Goal: Task Accomplishment & Management: Manage account settings

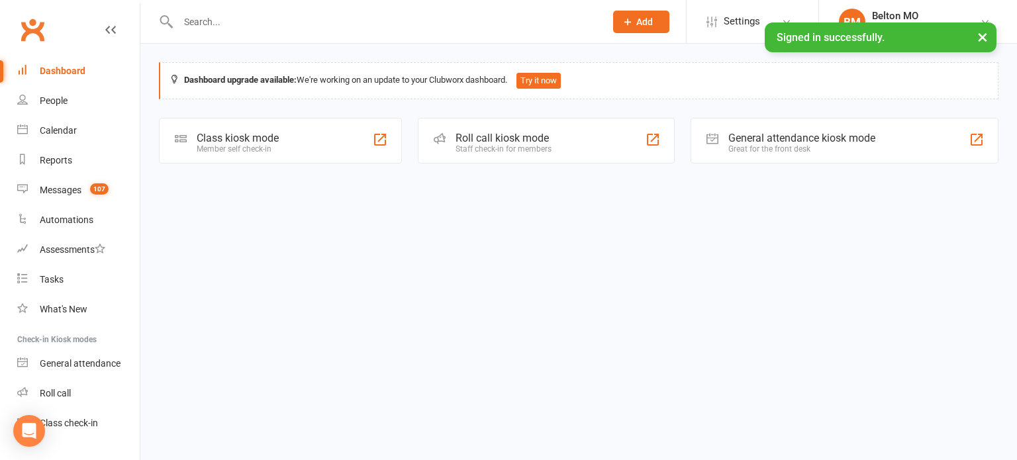
click at [371, 23] on input "text" at bounding box center [385, 22] width 422 height 19
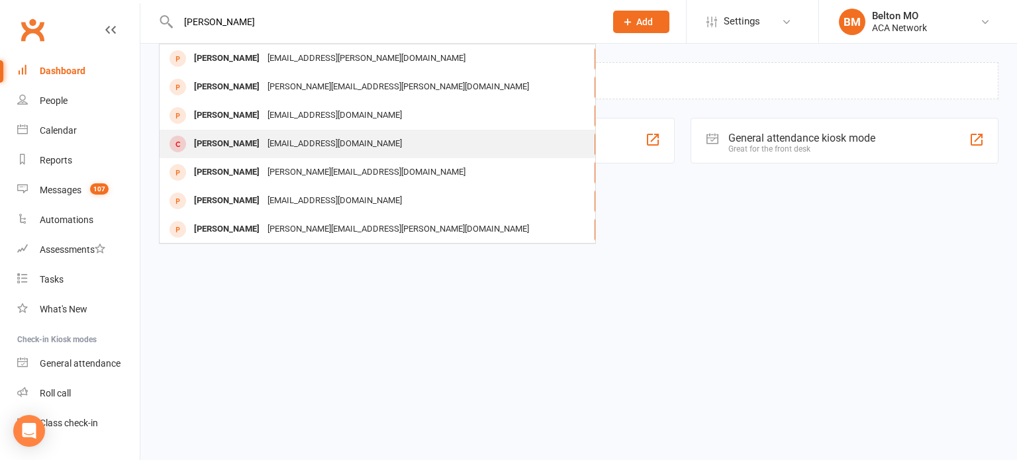
type input "[PERSON_NAME]"
click at [353, 142] on div "[EMAIL_ADDRESS][DOMAIN_NAME]" at bounding box center [335, 143] width 142 height 19
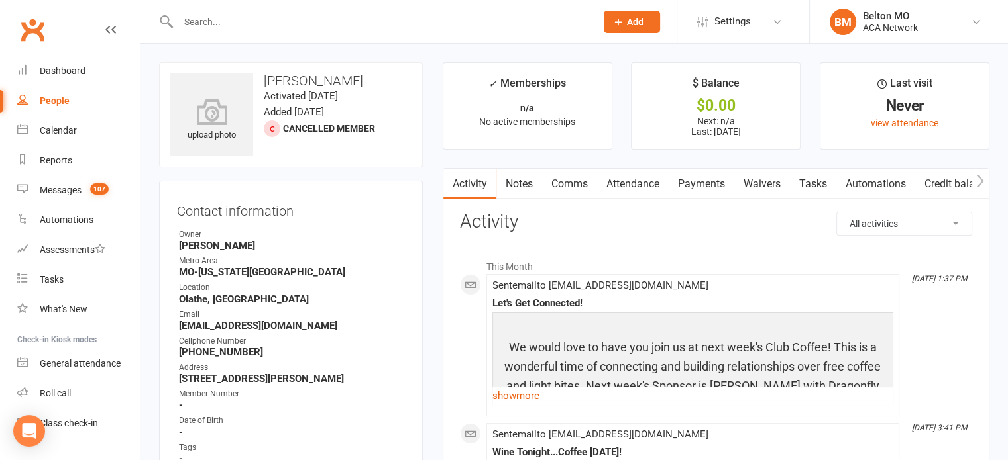
click at [519, 182] on link "Notes" at bounding box center [519, 184] width 46 height 30
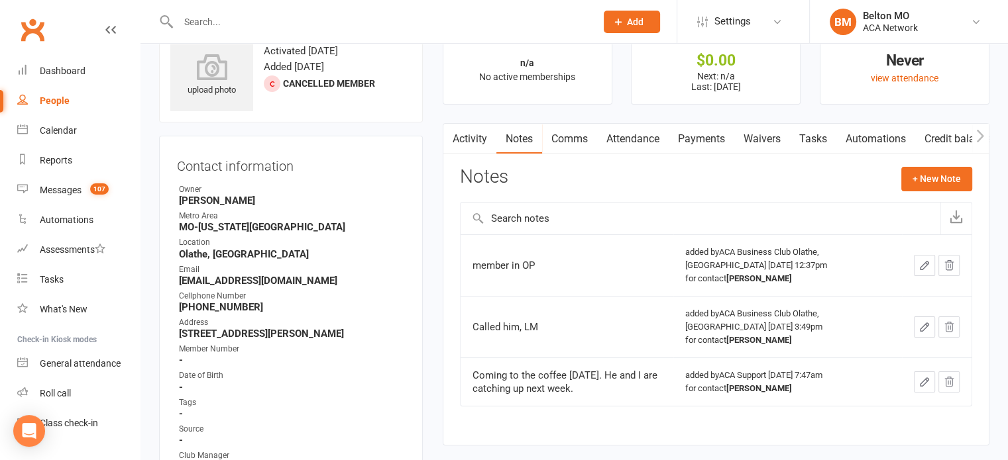
scroll to position [66, 0]
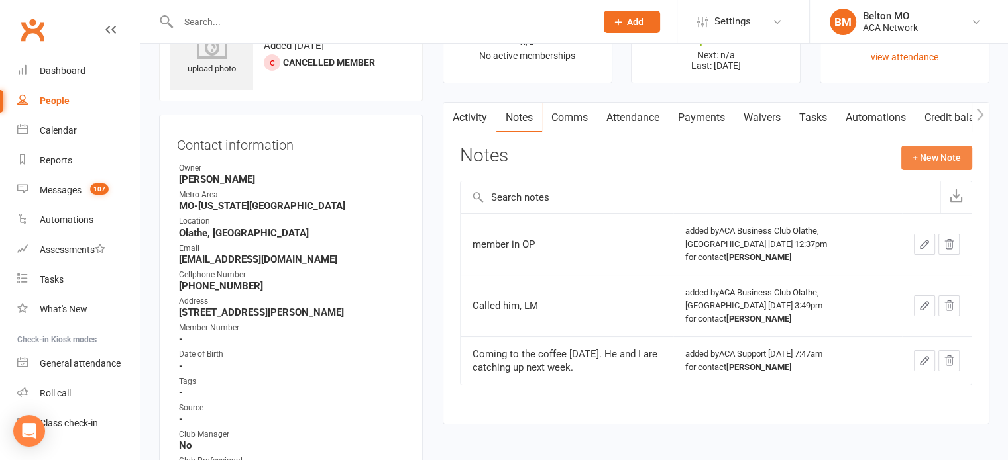
click at [949, 157] on button "+ New Note" at bounding box center [936, 158] width 71 height 24
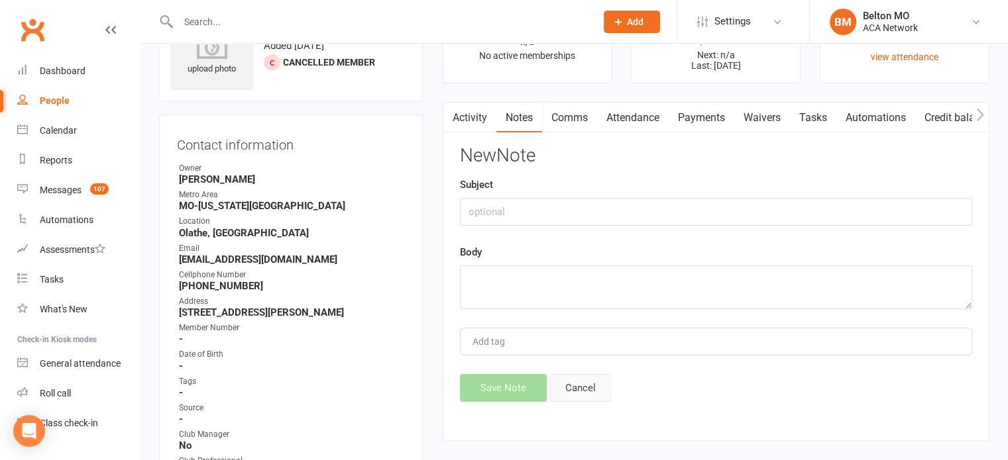
click at [576, 386] on button "Cancel" at bounding box center [580, 388] width 61 height 28
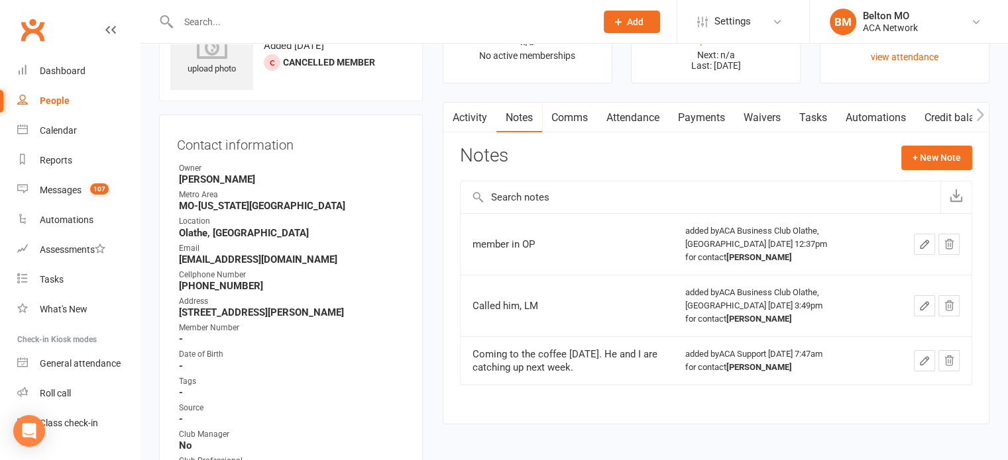
click at [58, 100] on div "People" at bounding box center [55, 100] width 30 height 11
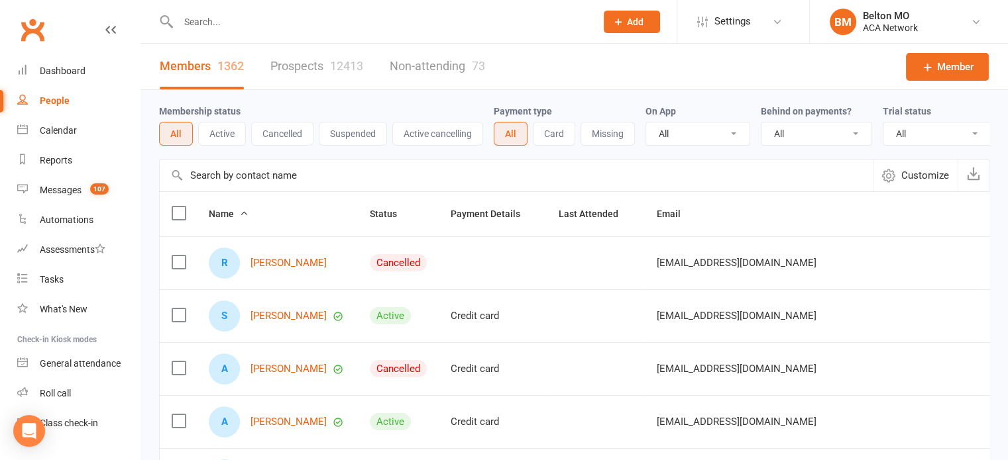
click at [257, 21] on input "text" at bounding box center [380, 22] width 412 height 19
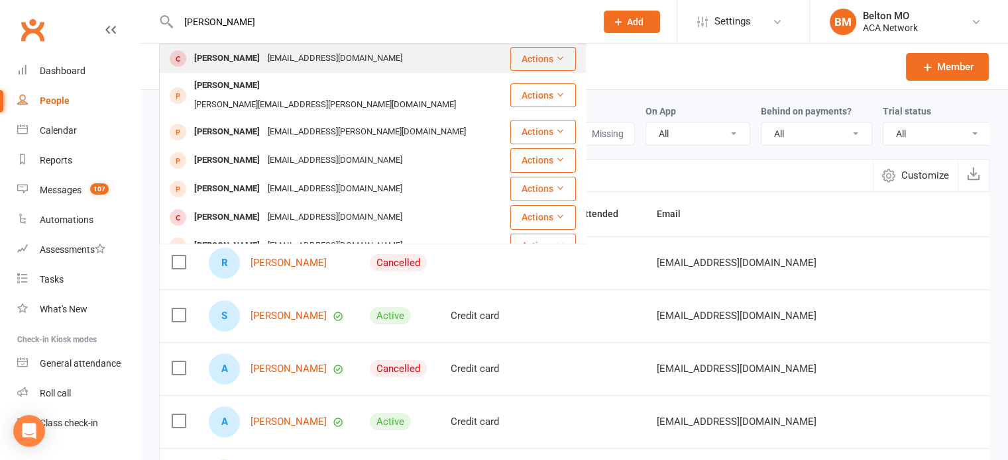
type input "[PERSON_NAME]"
click at [270, 60] on div "[EMAIL_ADDRESS][DOMAIN_NAME]" at bounding box center [335, 58] width 142 height 19
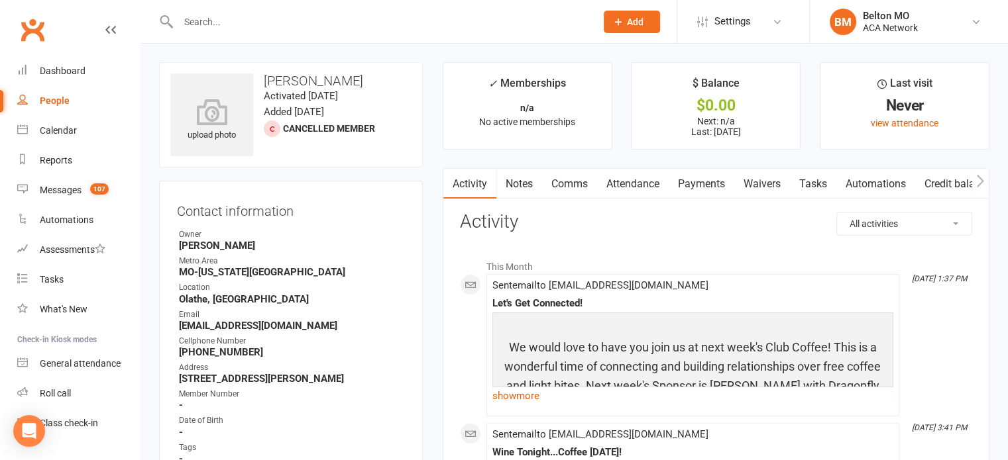
click at [520, 180] on link "Notes" at bounding box center [519, 184] width 46 height 30
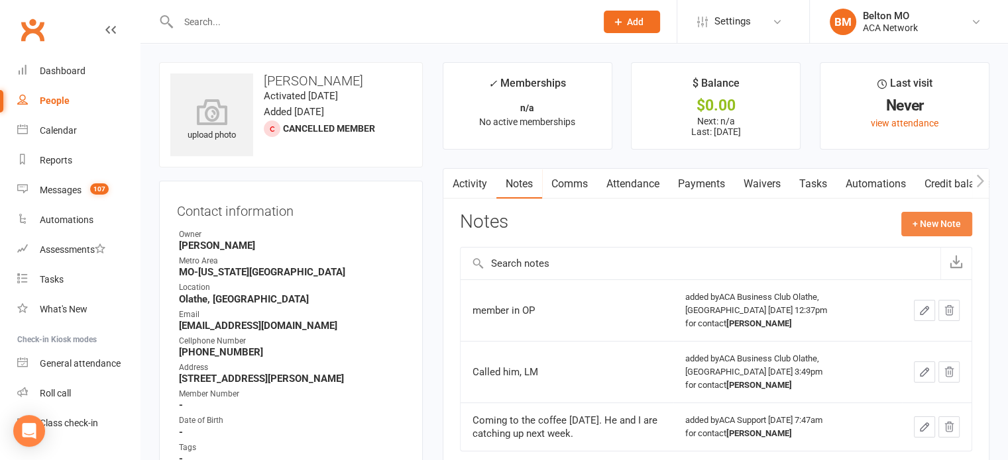
click at [929, 223] on button "+ New Note" at bounding box center [936, 224] width 71 height 24
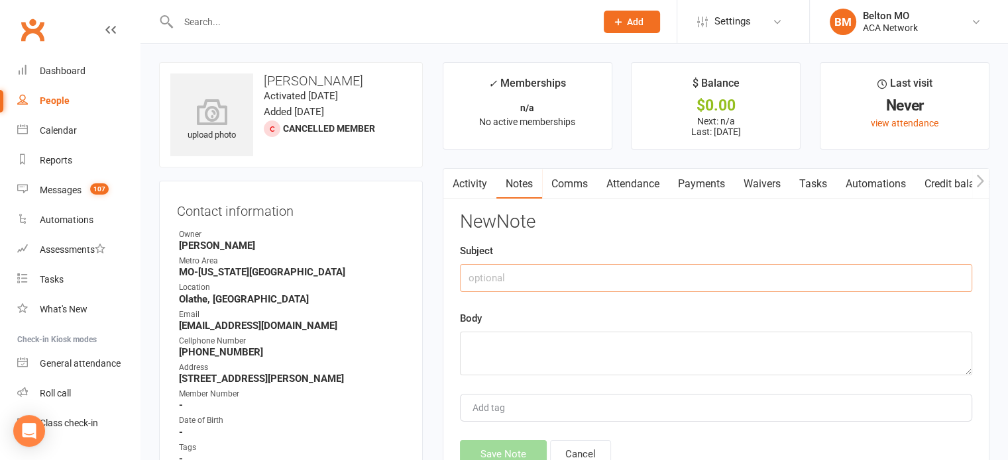
click at [570, 280] on input "text" at bounding box center [716, 278] width 512 height 28
type input "Invite"
click at [574, 344] on textarea at bounding box center [716, 354] width 512 height 44
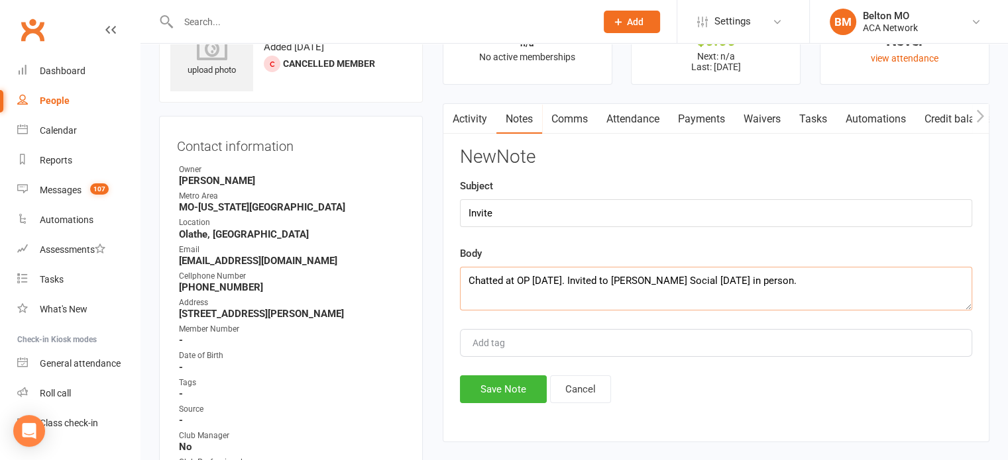
scroll to position [132, 0]
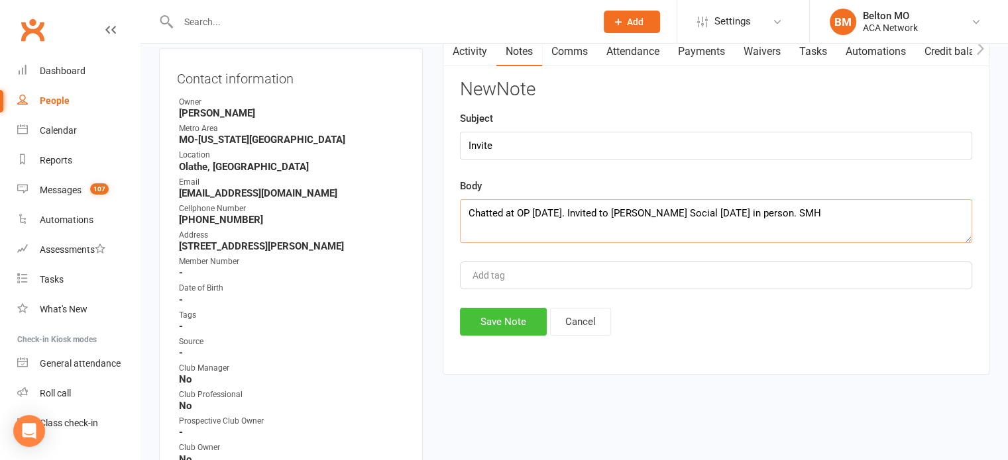
type textarea "Chatted at OP [DATE]. Invited to [PERSON_NAME] Social [DATE] in person. SMH"
click at [501, 315] on button "Save Note" at bounding box center [503, 322] width 87 height 28
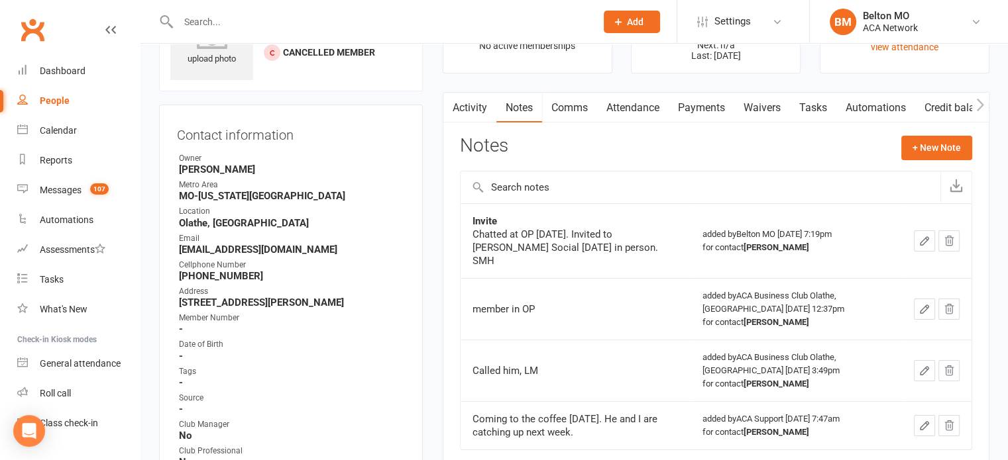
scroll to position [0, 0]
